Goal: Information Seeking & Learning: Learn about a topic

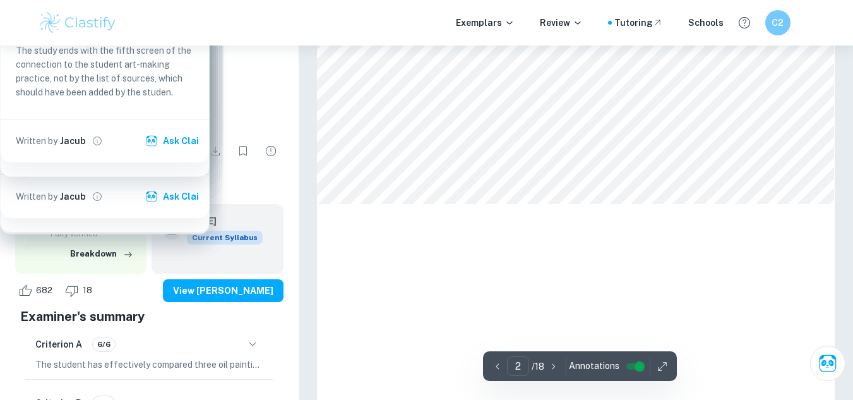
type input "1"
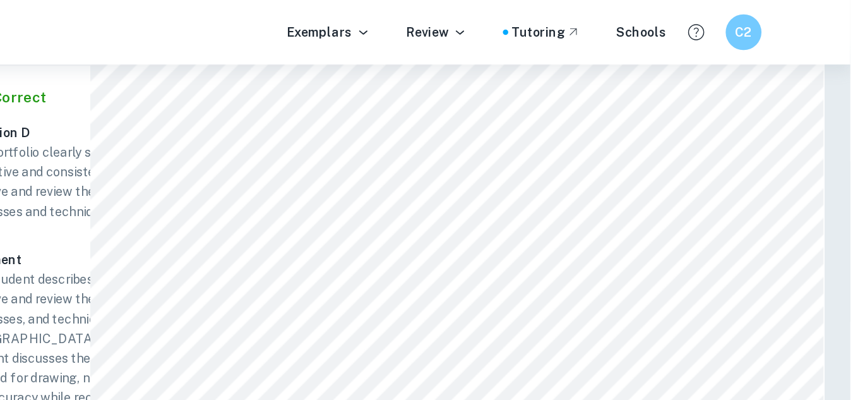
click at [365, 42] on div "Exemplars Review Tutoring Schools C2" at bounding box center [426, 22] width 853 height 45
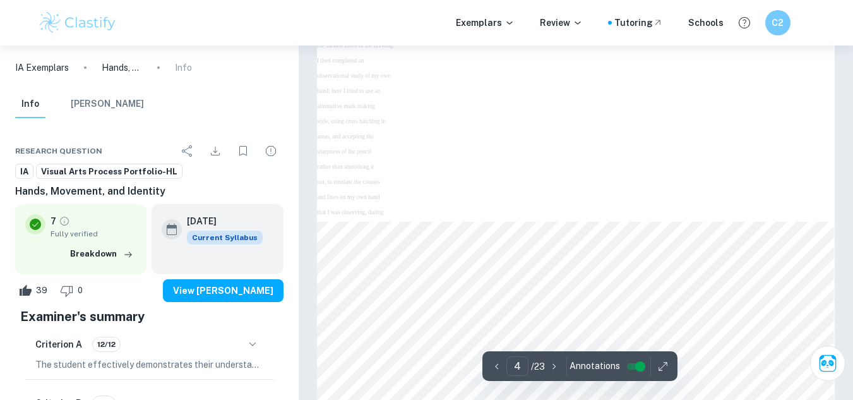
type input "5"
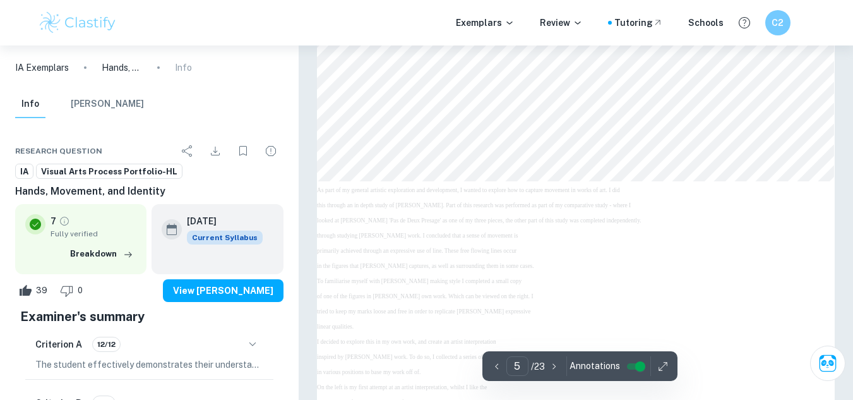
scroll to position [1398, 0]
